Goal: Task Accomplishment & Management: Manage account settings

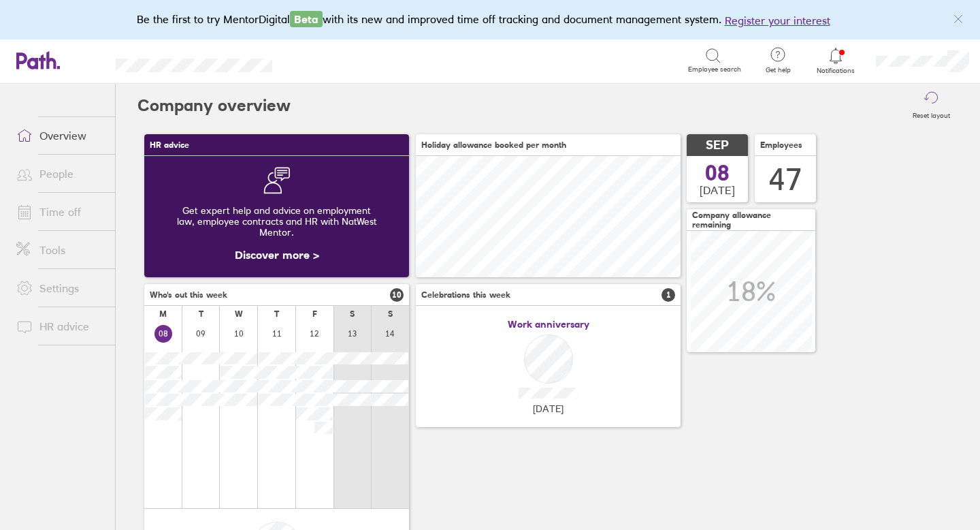
scroll to position [121, 265]
click at [837, 62] on icon at bounding box center [836, 56] width 12 height 16
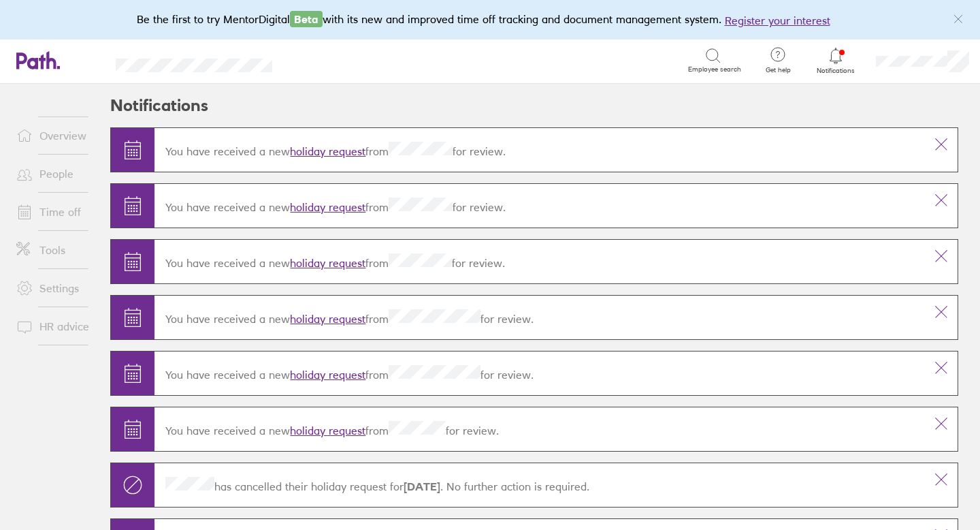
click at [838, 57] on icon at bounding box center [836, 56] width 16 height 16
click at [316, 152] on link "holiday request" at bounding box center [328, 151] width 76 height 14
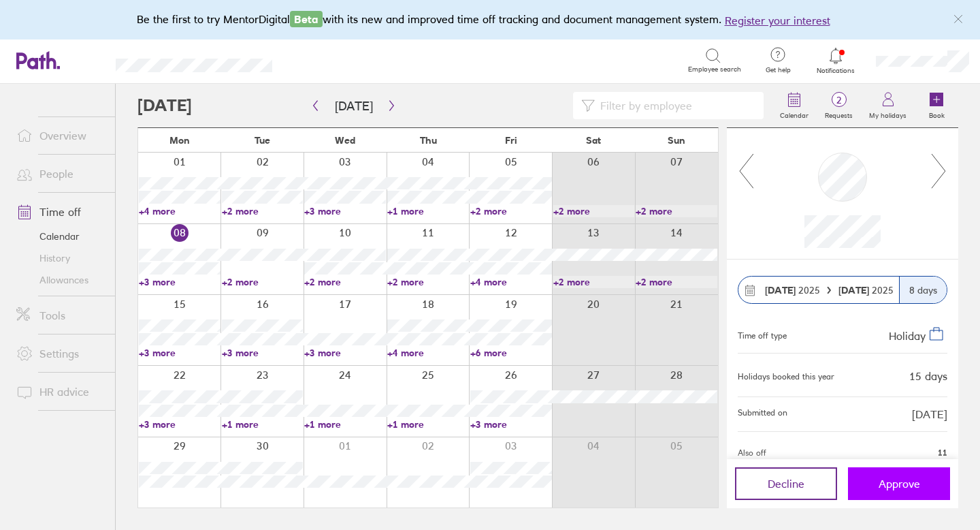
click at [901, 479] on span "Approve" at bounding box center [900, 483] width 42 height 12
click at [55, 274] on link "Allowances" at bounding box center [60, 280] width 110 height 22
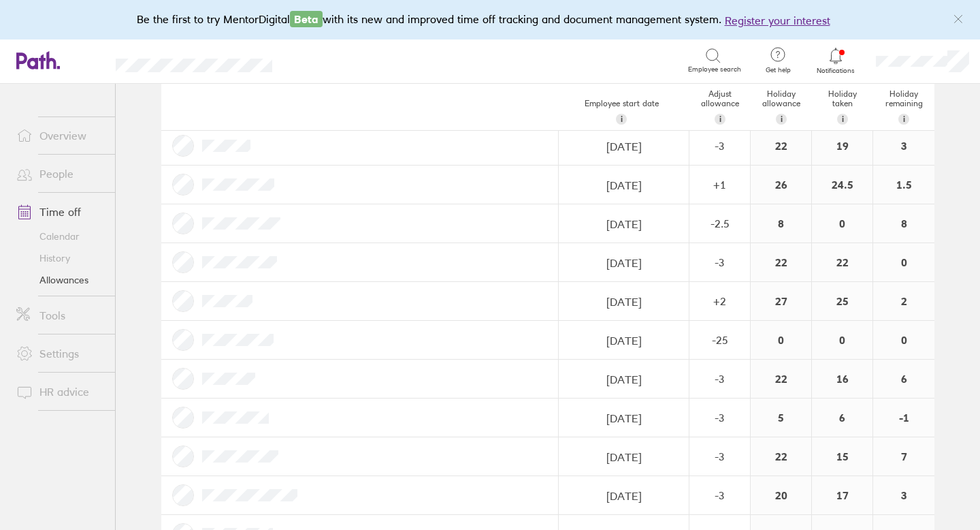
scroll to position [1518, 0]
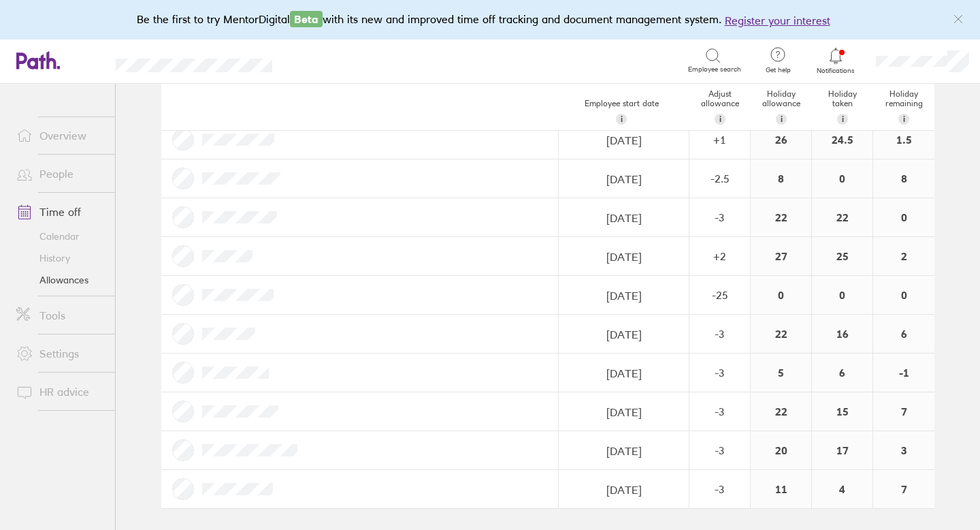
click at [837, 53] on icon at bounding box center [836, 56] width 16 height 16
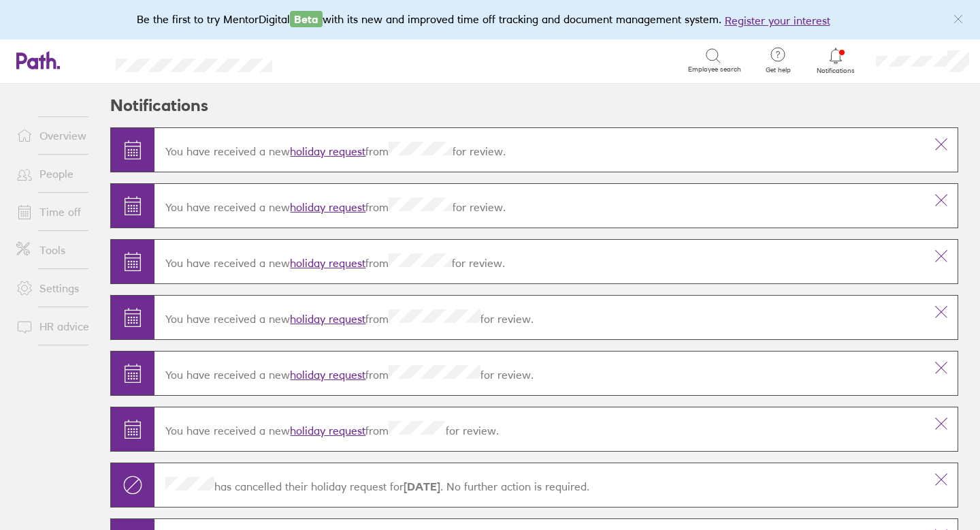
click at [353, 156] on div "You have received a new holiday request from for review." at bounding box center [540, 150] width 771 height 38
click at [351, 146] on link "holiday request" at bounding box center [328, 151] width 76 height 14
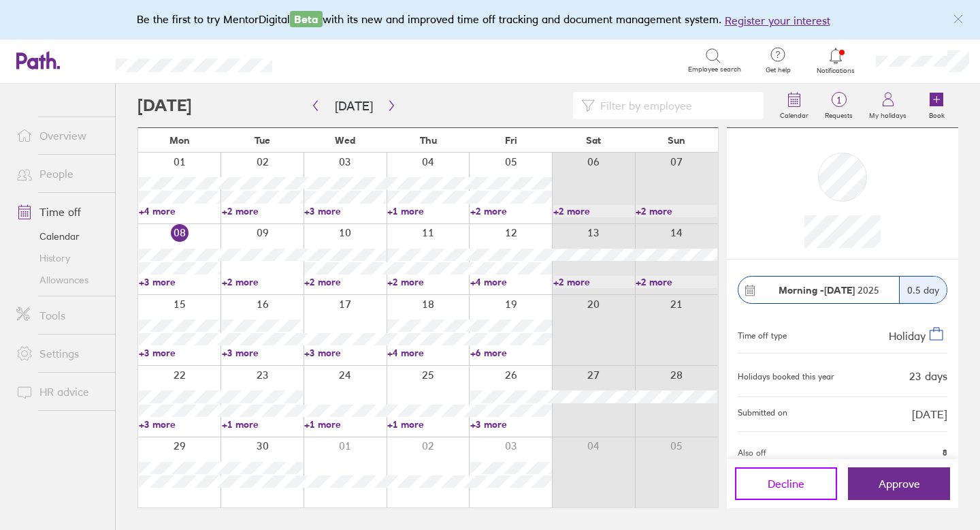
click at [792, 482] on span "Decline" at bounding box center [786, 483] width 37 height 12
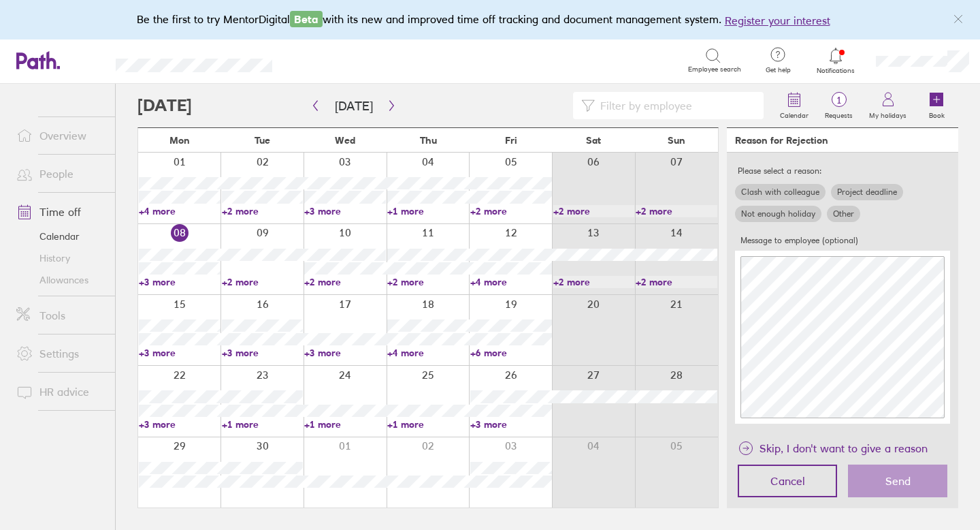
click at [844, 216] on label "Other" at bounding box center [843, 214] width 33 height 16
click at [0, 0] on input "Other" at bounding box center [0, 0] width 0 height 0
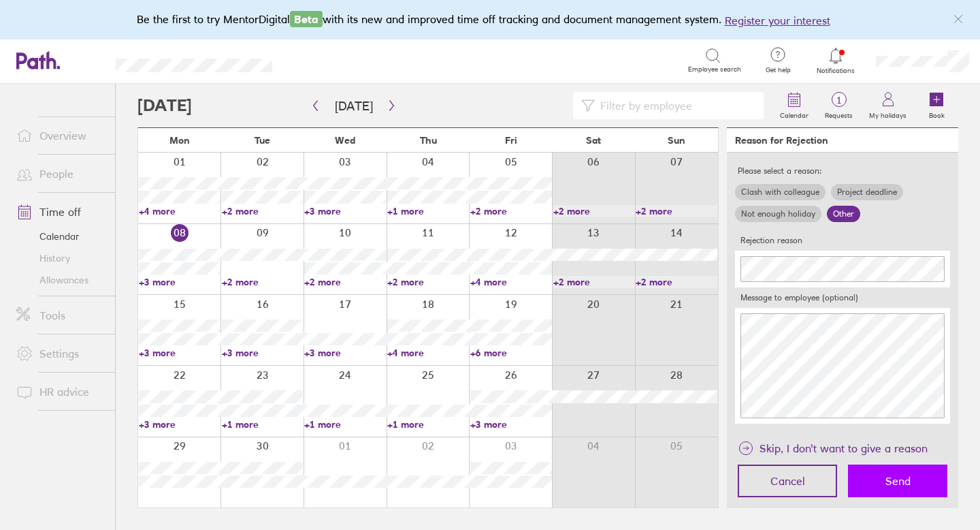
click at [885, 489] on button "Send" at bounding box center [897, 480] width 99 height 33
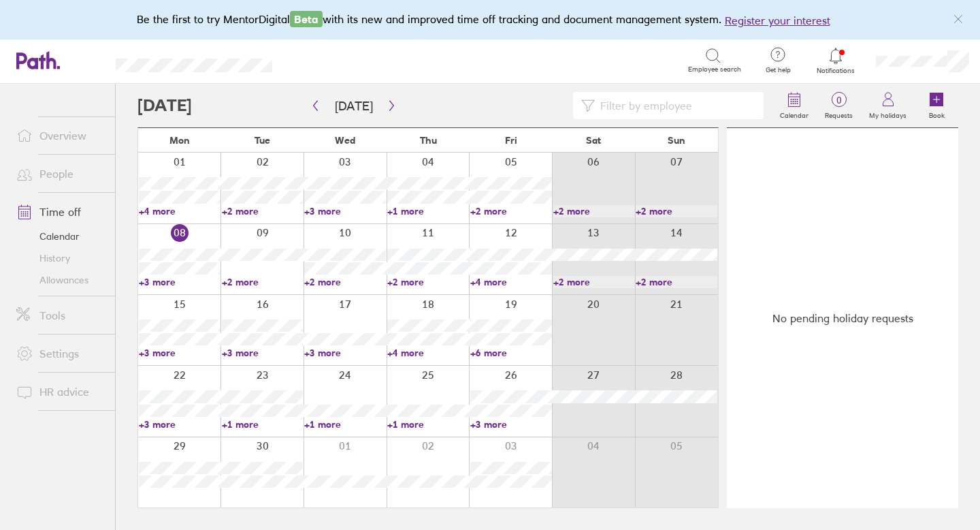
click at [808, 488] on div "No pending holiday requests" at bounding box center [842, 318] width 231 height 380
click at [388, 108] on icon "button" at bounding box center [392, 105] width 10 height 11
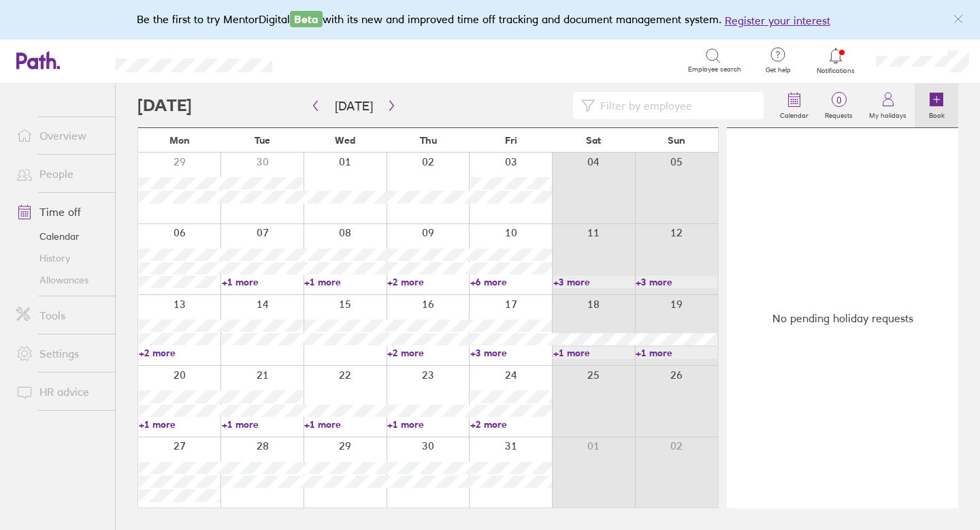
click at [939, 106] on icon at bounding box center [937, 100] width 14 height 14
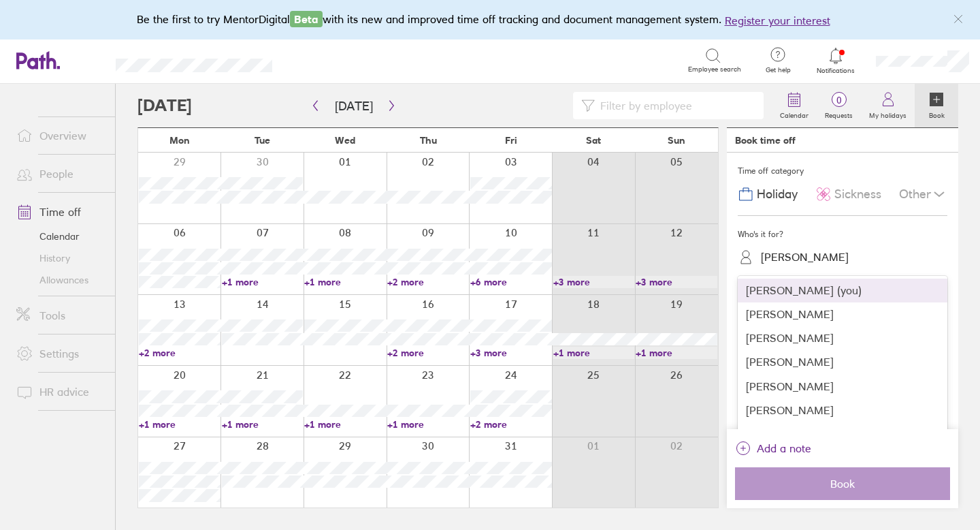
click at [813, 253] on div "Kirsty Martin" at bounding box center [805, 257] width 88 height 13
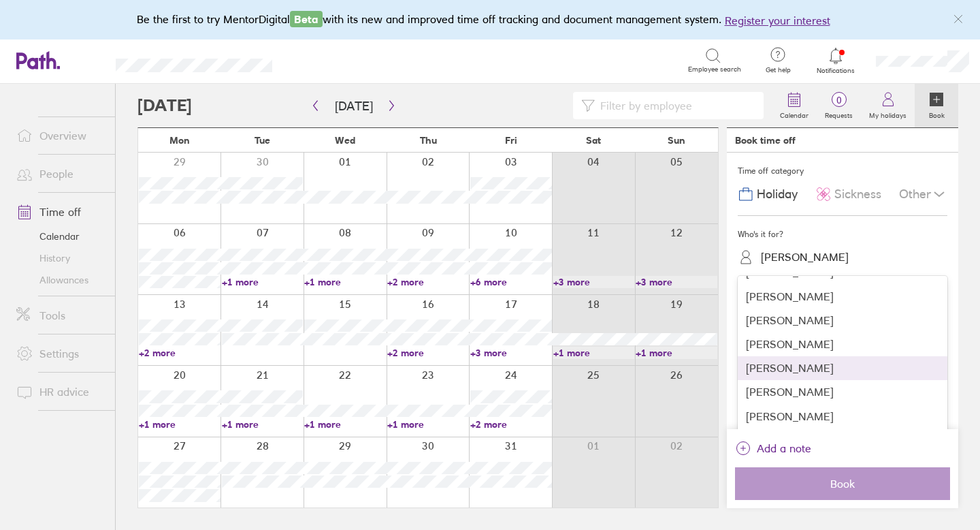
scroll to position [453, 0]
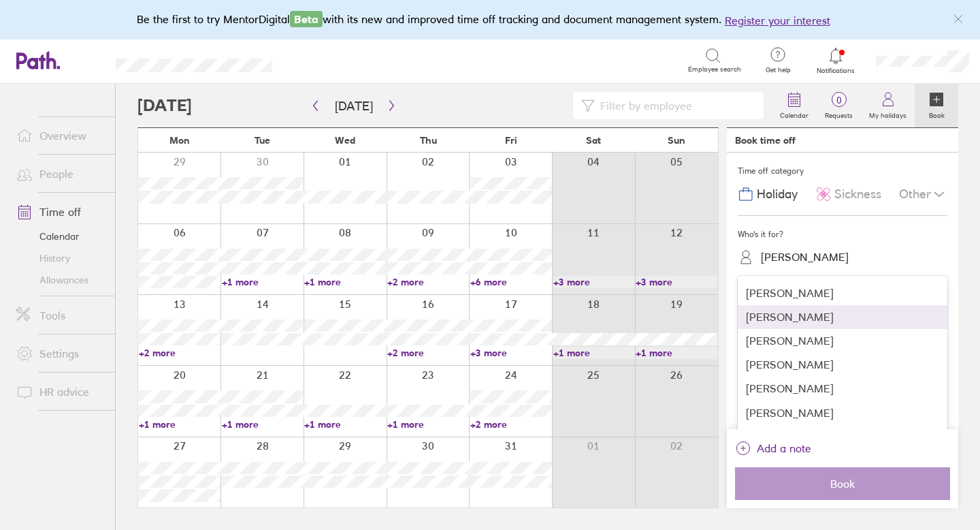
click at [801, 318] on div "Geoffrey Ball" at bounding box center [843, 317] width 210 height 24
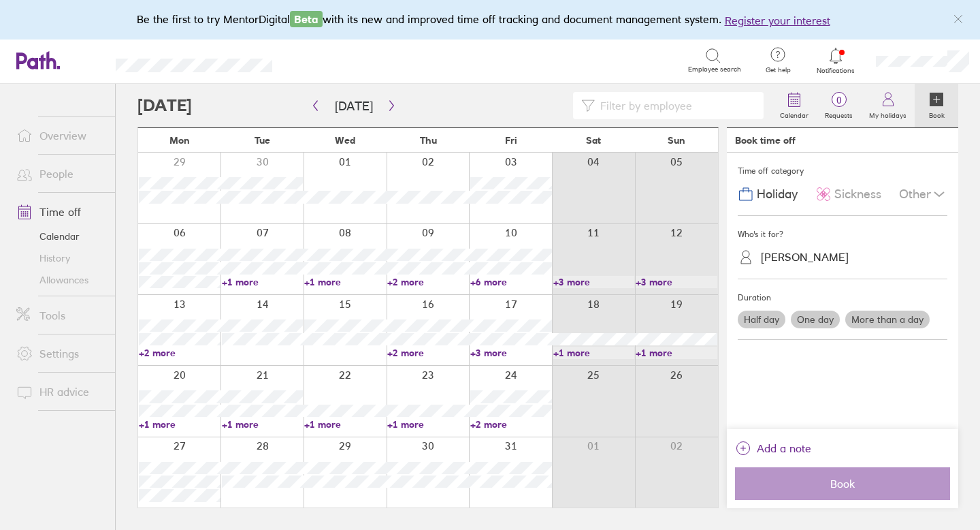
click at [775, 319] on label "Half day" at bounding box center [762, 319] width 48 height 18
click at [0, 0] on input "Half day" at bounding box center [0, 0] width 0 height 0
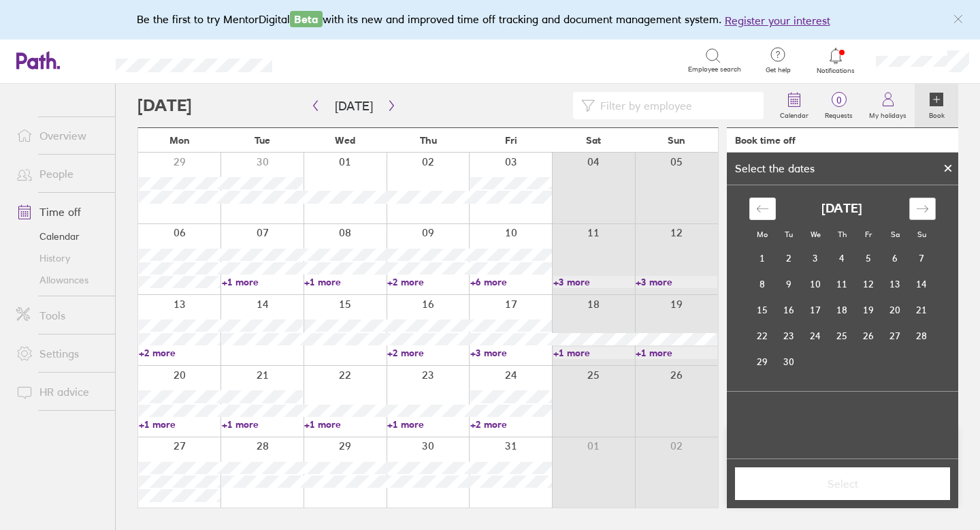
click at [924, 211] on icon "Move forward to switch to the next month." at bounding box center [922, 209] width 12 height 7
click at [847, 293] on td "9" at bounding box center [842, 284] width 27 height 26
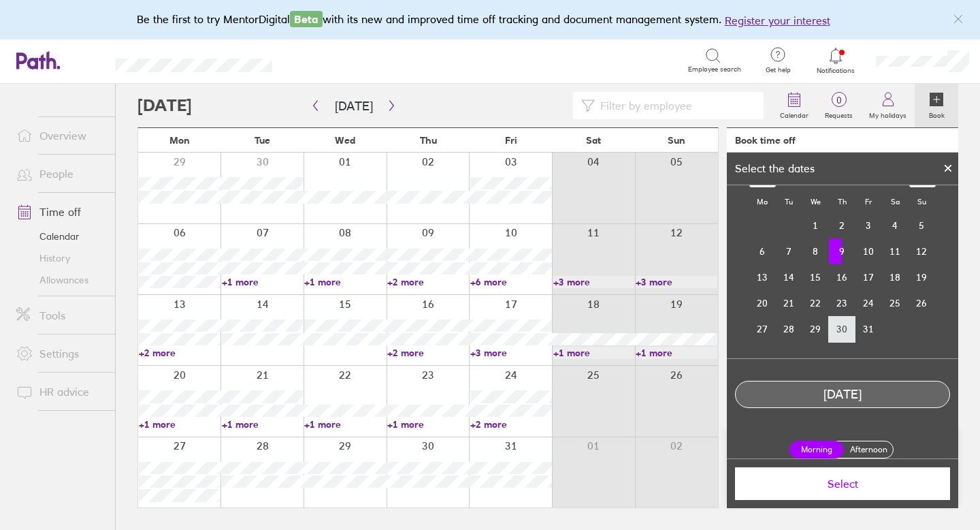
scroll to position [43, 0]
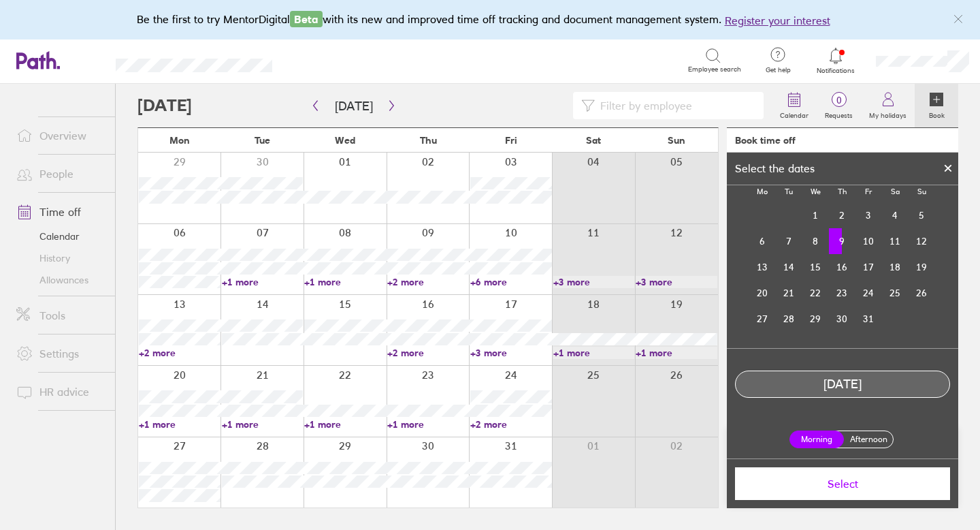
click at [869, 433] on label "Afternoon" at bounding box center [868, 439] width 54 height 16
click at [0, 0] on input "Afternoon" at bounding box center [0, 0] width 0 height 0
click at [854, 492] on button "Select" at bounding box center [842, 483] width 215 height 33
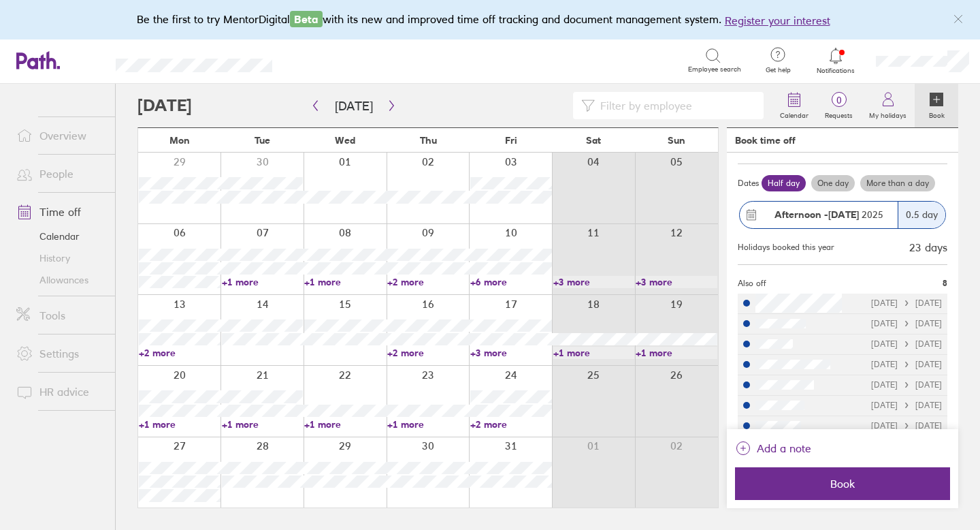
scroll to position [150, 0]
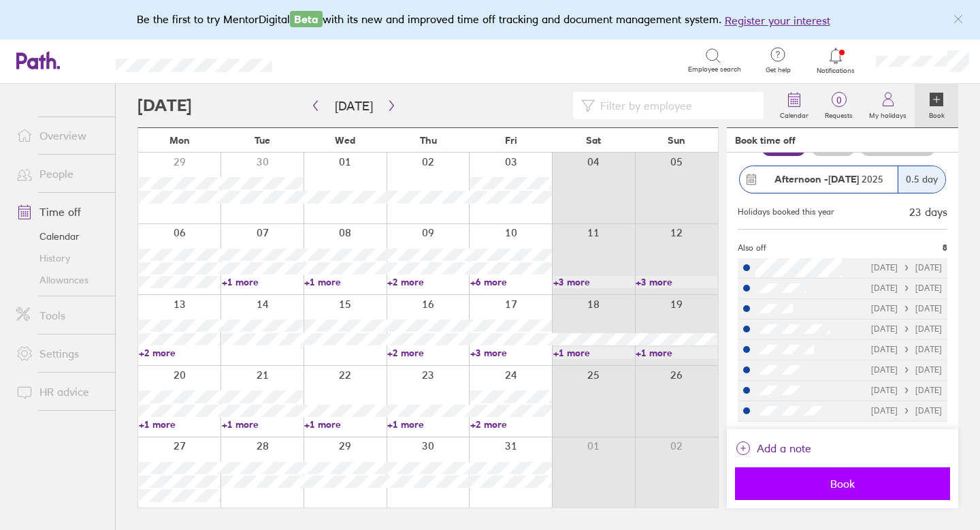
click at [841, 483] on span "Book" at bounding box center [843, 483] width 196 height 12
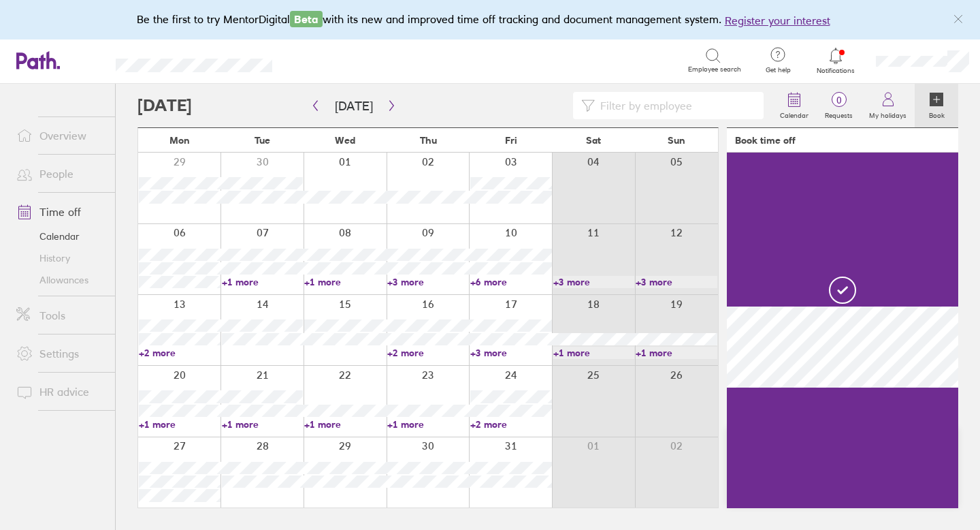
click at [411, 280] on link "+3 more" at bounding box center [428, 282] width 82 height 12
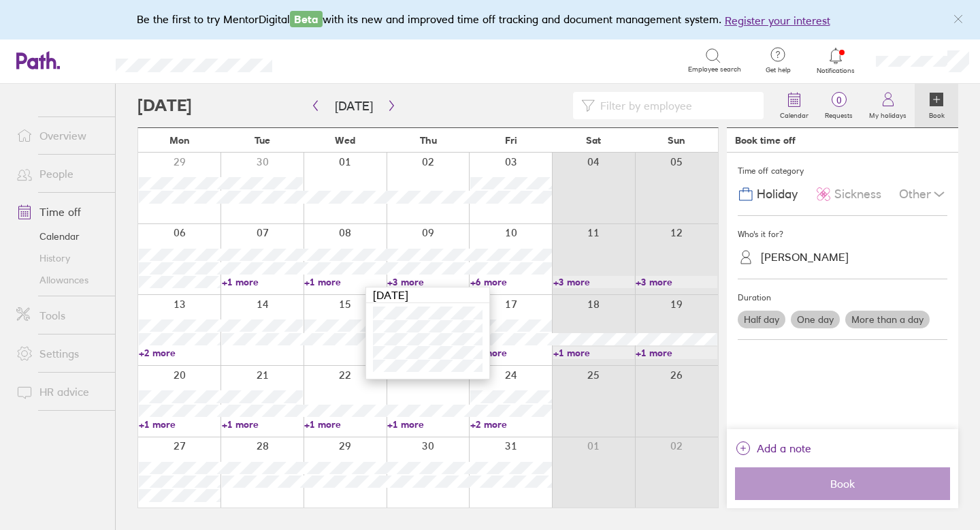
scroll to position [0, 0]
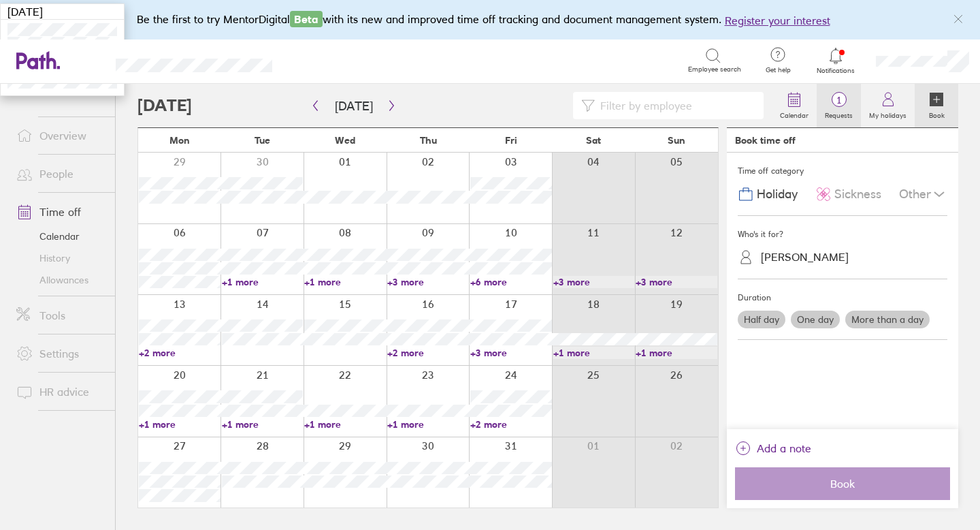
click at [843, 102] on span "1" at bounding box center [839, 100] width 44 height 11
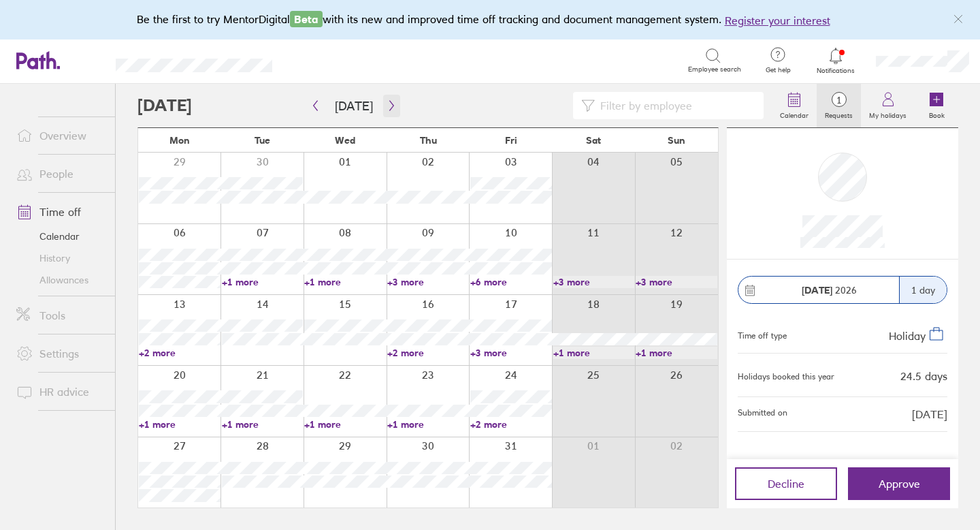
click at [389, 103] on icon "button" at bounding box center [392, 105] width 10 height 11
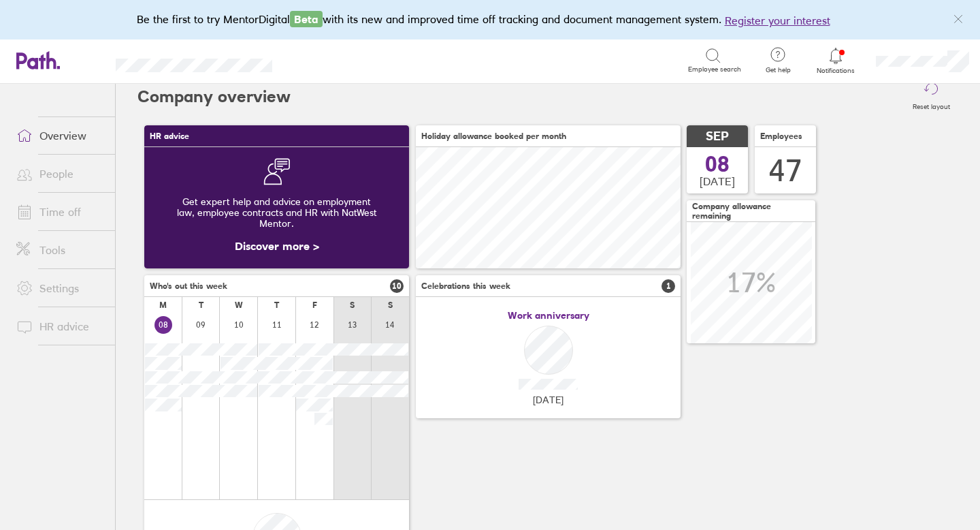
scroll to position [7, 0]
click at [833, 54] on icon at bounding box center [836, 56] width 16 height 16
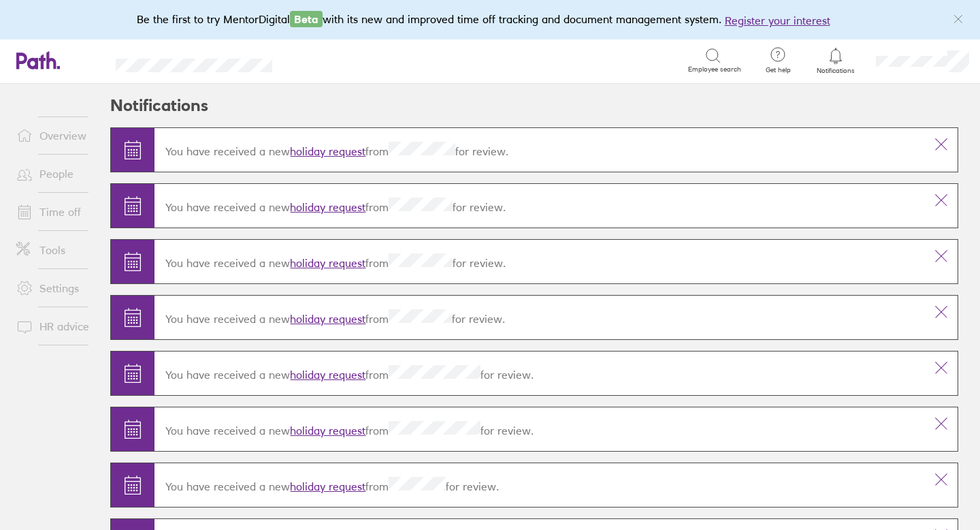
click at [355, 149] on link "holiday request" at bounding box center [328, 151] width 76 height 14
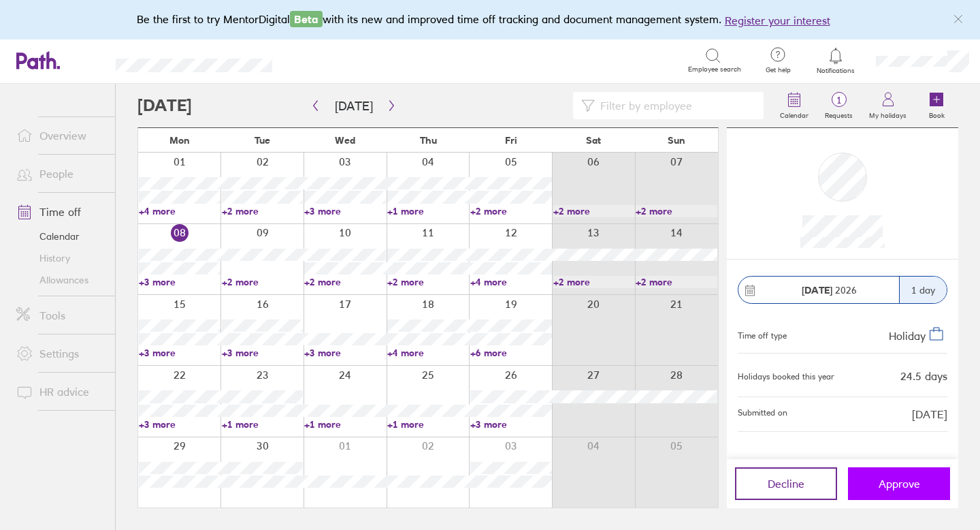
click at [891, 477] on span "Approve" at bounding box center [900, 483] width 42 height 12
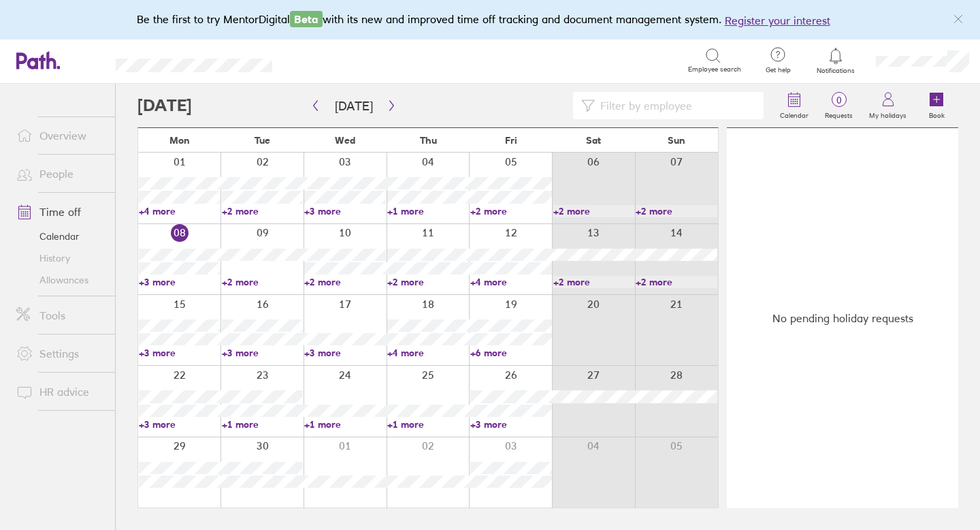
click at [75, 280] on link "Allowances" at bounding box center [60, 280] width 110 height 22
